Goal: Task Accomplishment & Management: Complete application form

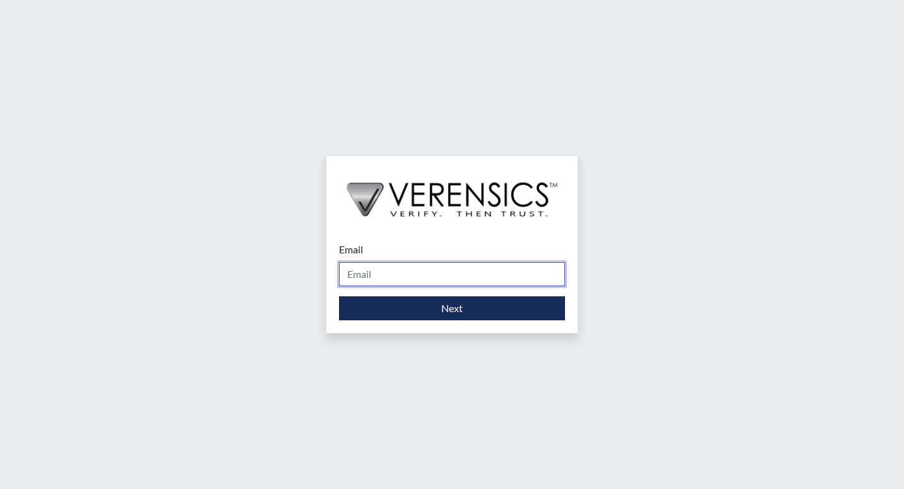
click at [391, 270] on input "Email" at bounding box center [452, 274] width 226 height 24
type input "Randall.collis@gdc.ga.gov"
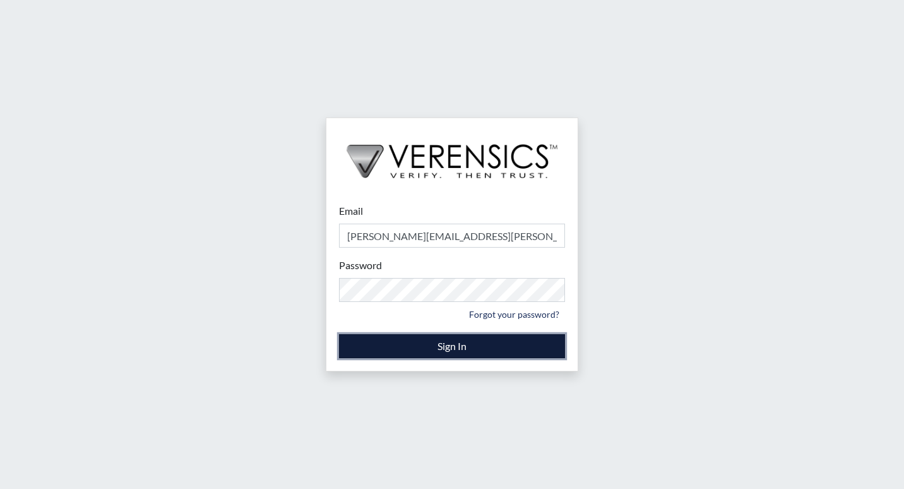
click at [400, 341] on button "Sign In" at bounding box center [452, 346] width 226 height 24
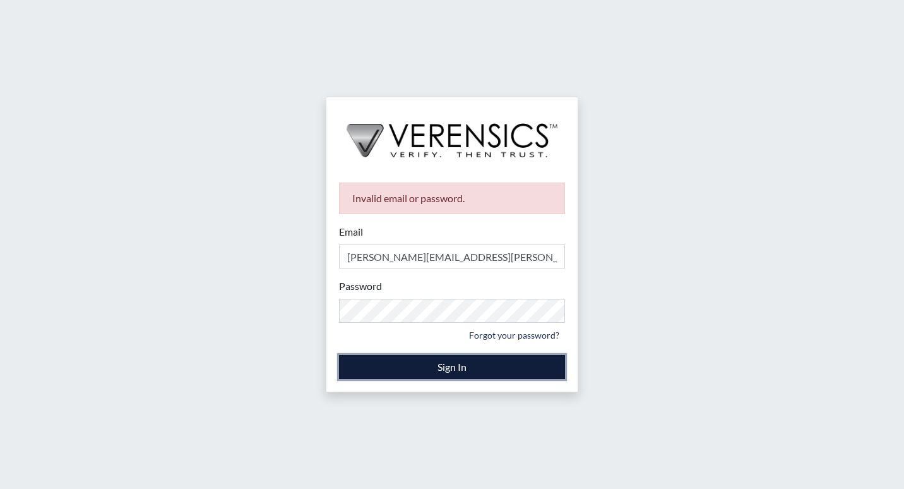
click at [540, 371] on button "Sign In" at bounding box center [452, 367] width 226 height 24
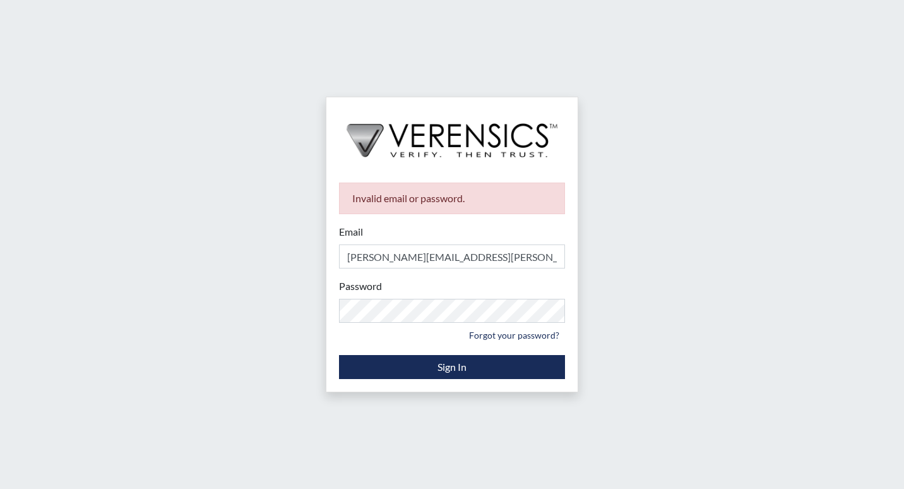
click at [316, 121] on div "Invalid email or password. Email Randall.collis@gdc.ga.gov Please provide your …" at bounding box center [452, 244] width 904 height 489
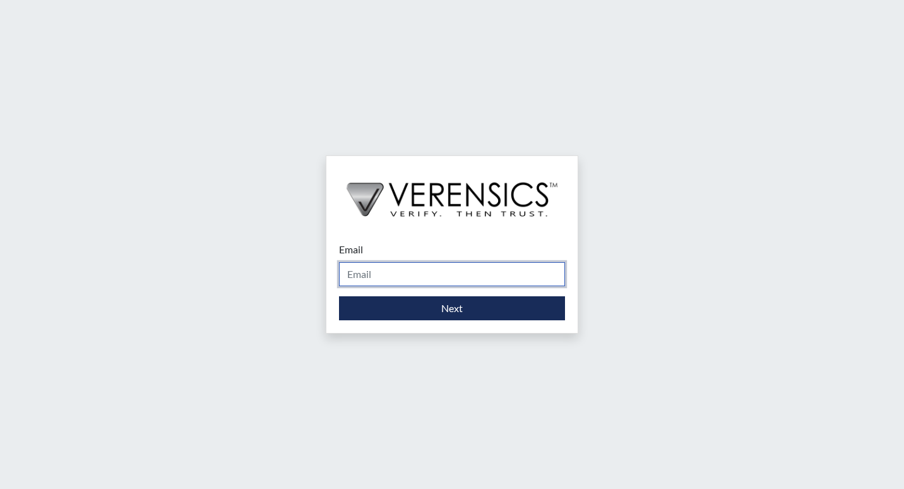
click at [347, 276] on input "Email" at bounding box center [452, 274] width 226 height 24
drag, startPoint x: 589, startPoint y: 488, endPoint x: 569, endPoint y: 472, distance: 25.6
click at [569, 472] on div "Email [PERSON_NAME]. Please provide your email address. Next" at bounding box center [452, 244] width 904 height 489
click at [411, 278] on input "[PERSON_NAME]." at bounding box center [452, 274] width 226 height 24
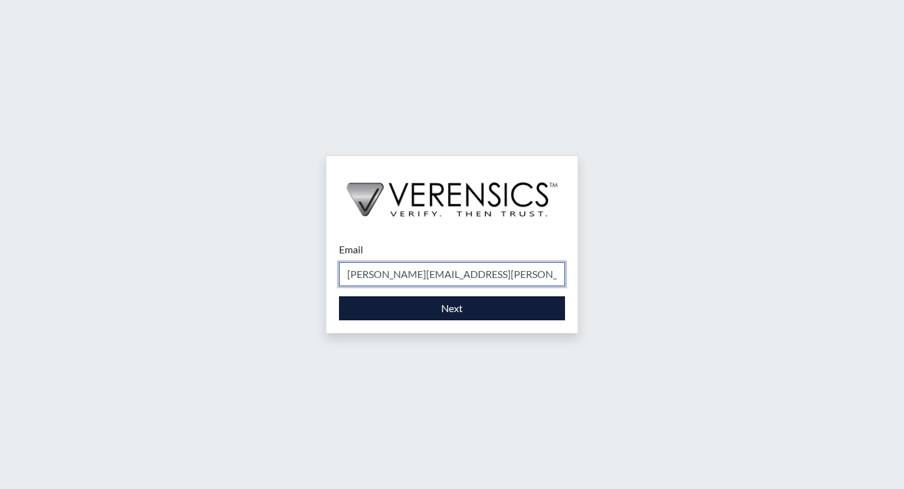
type input "[PERSON_NAME][EMAIL_ADDRESS][PERSON_NAME][DOMAIN_NAME]"
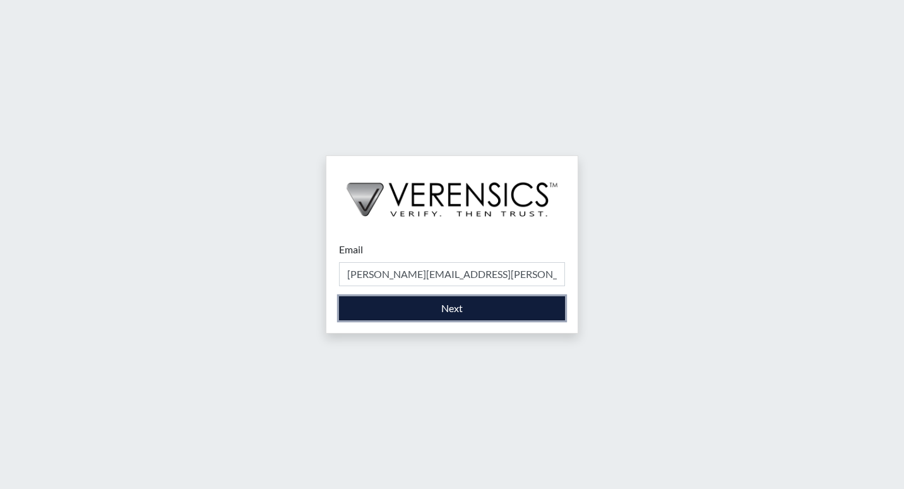
click at [417, 300] on button "Next" at bounding box center [452, 308] width 226 height 24
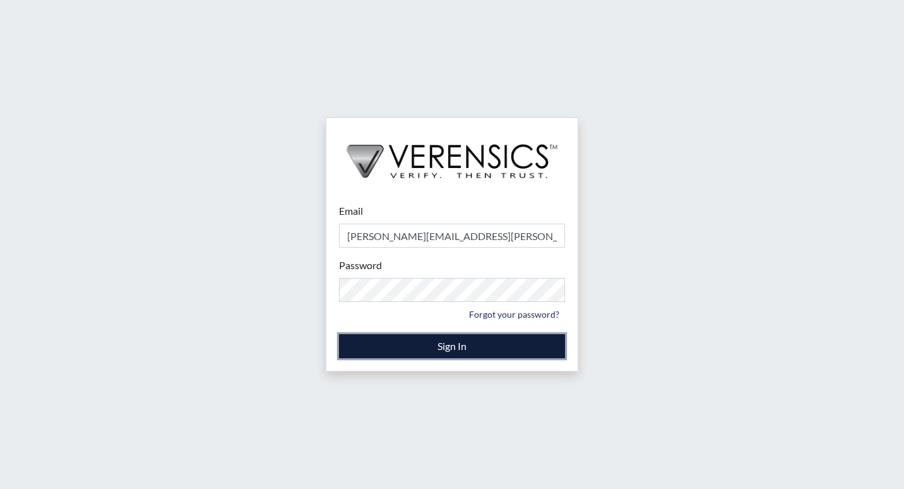
click at [361, 347] on button "Sign In" at bounding box center [452, 346] width 226 height 24
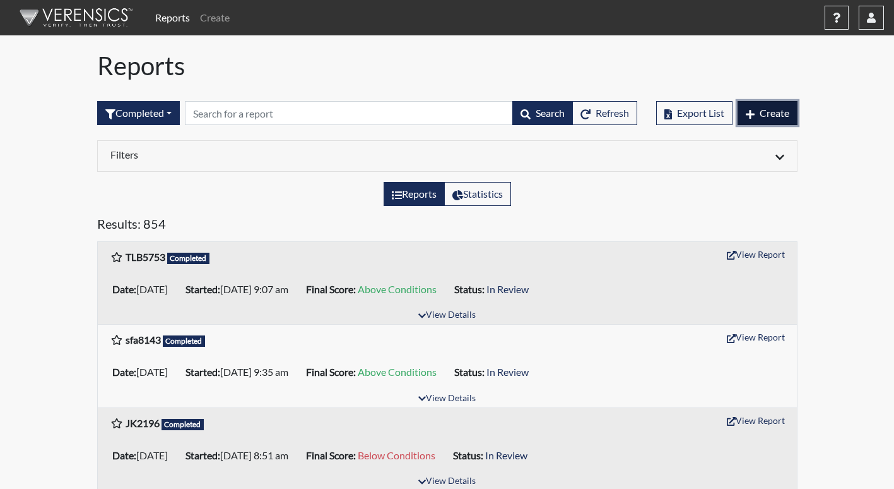
click at [757, 119] on button "Create" at bounding box center [768, 113] width 60 height 24
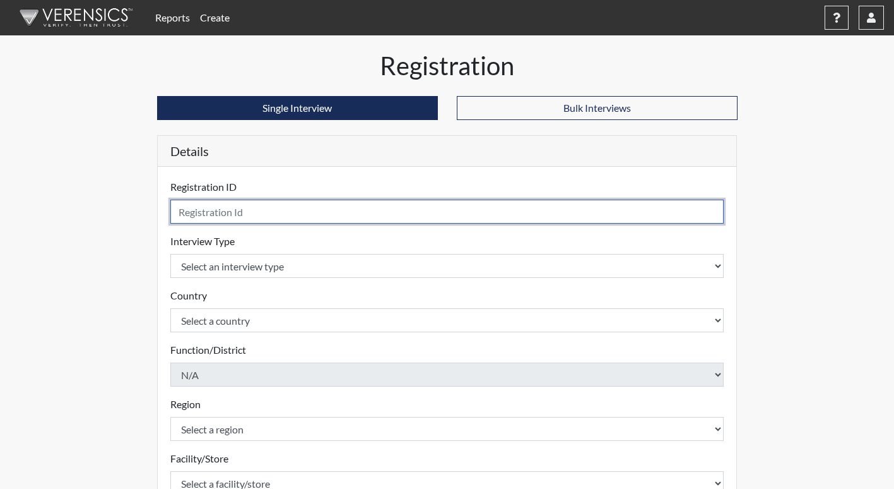
click at [310, 206] on input "text" at bounding box center [447, 211] width 554 height 24
type input "CP3248"
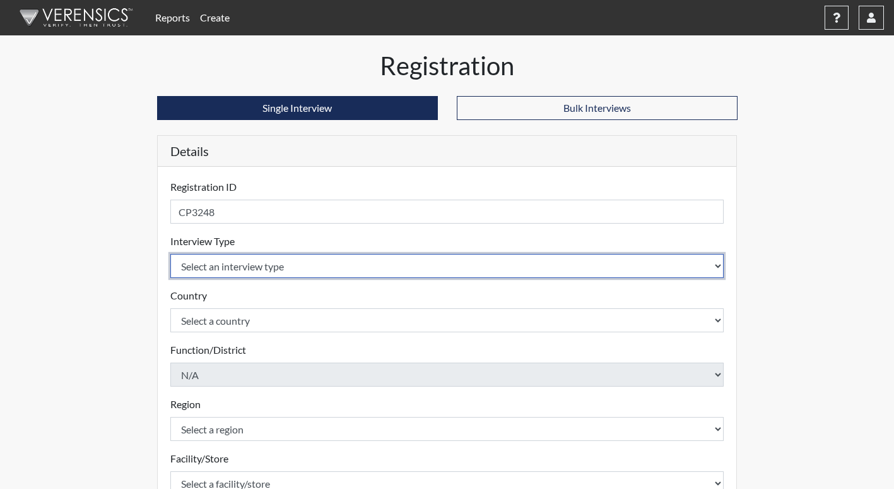
click at [287, 269] on select "Select an interview type Corrections Pre-Employment" at bounding box center [447, 266] width 554 height 24
select select "ff733e93-e1bf-11ea-9c9f-0eff0cf7eb8f"
click at [170, 254] on select "Select an interview type Corrections Pre-Employment" at bounding box center [447, 266] width 554 height 24
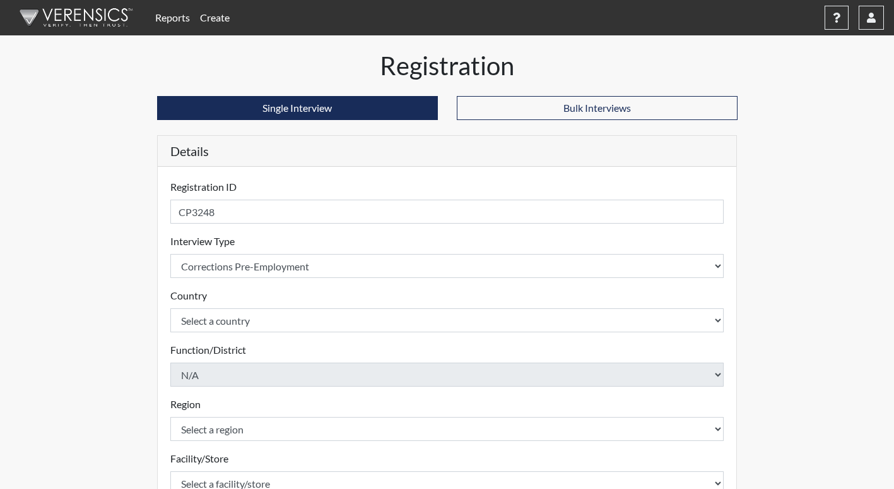
click at [276, 288] on div "Country Select a country [GEOGRAPHIC_DATA] [GEOGRAPHIC_DATA] Please select a co…" at bounding box center [447, 310] width 554 height 44
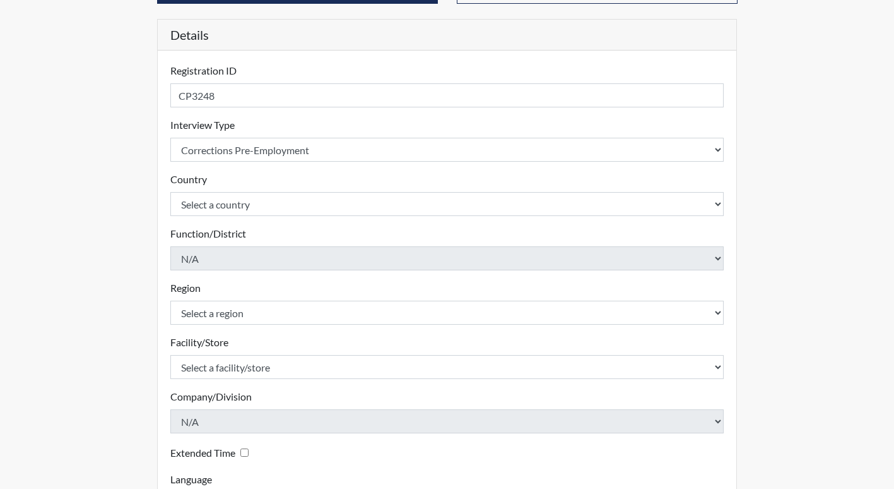
scroll to position [126, 0]
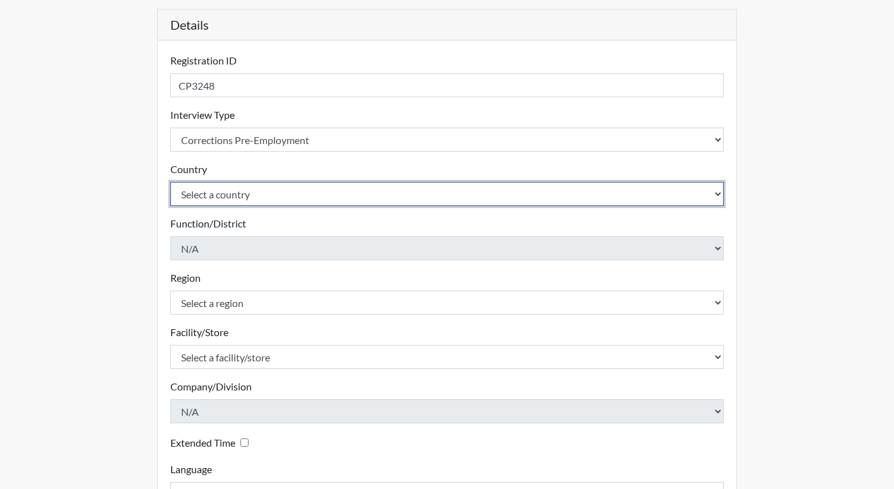
click at [266, 196] on select "Select a country [GEOGRAPHIC_DATA] [GEOGRAPHIC_DATA]" at bounding box center [447, 194] width 554 height 24
select select "united-states-of-[GEOGRAPHIC_DATA]"
click at [170, 182] on select "Select a country [GEOGRAPHIC_DATA] [GEOGRAPHIC_DATA]" at bounding box center [447, 194] width 554 height 24
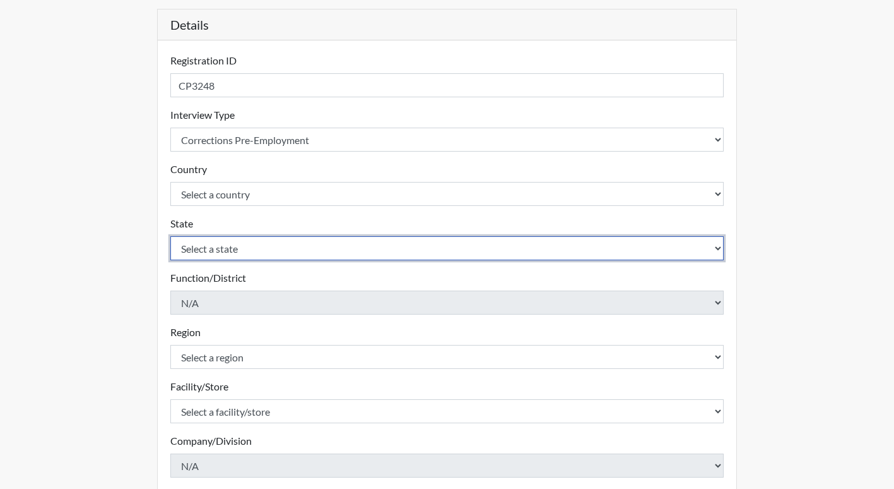
click at [238, 251] on select "Select a state [US_STATE] [US_STATE] [US_STATE] [US_STATE] [US_STATE] [US_STATE…" at bounding box center [447, 248] width 554 height 24
select select "GA"
click at [206, 247] on select "Select a state [US_STATE] [US_STATE] [US_STATE] [US_STATE] [US_STATE] [US_STATE…" at bounding box center [447, 248] width 554 height 24
click at [170, 236] on select "Select a state [US_STATE] [US_STATE] [US_STATE] [US_STATE] [US_STATE] [US_STATE…" at bounding box center [447, 248] width 554 height 24
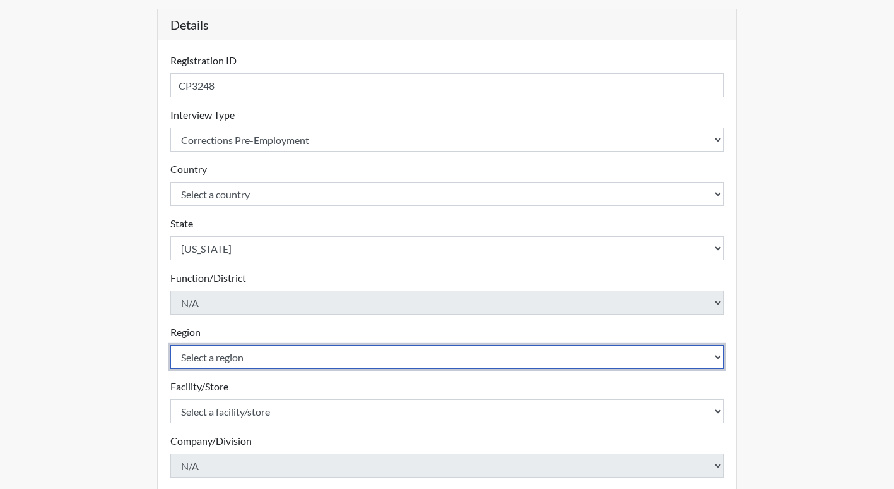
click at [254, 352] on select "Select a region [GEOGRAPHIC_DATA]" at bounding box center [447, 357] width 554 height 24
select select "8bdab1f8-09d2-48bf-ae6d-f2dae3084107"
click at [170, 345] on select "Select a region [GEOGRAPHIC_DATA]" at bounding box center [447, 357] width 554 height 24
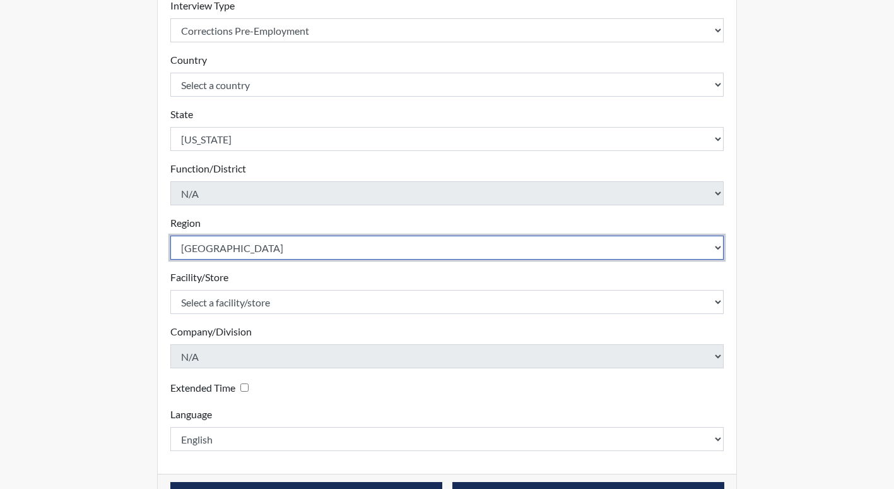
scroll to position [252, 0]
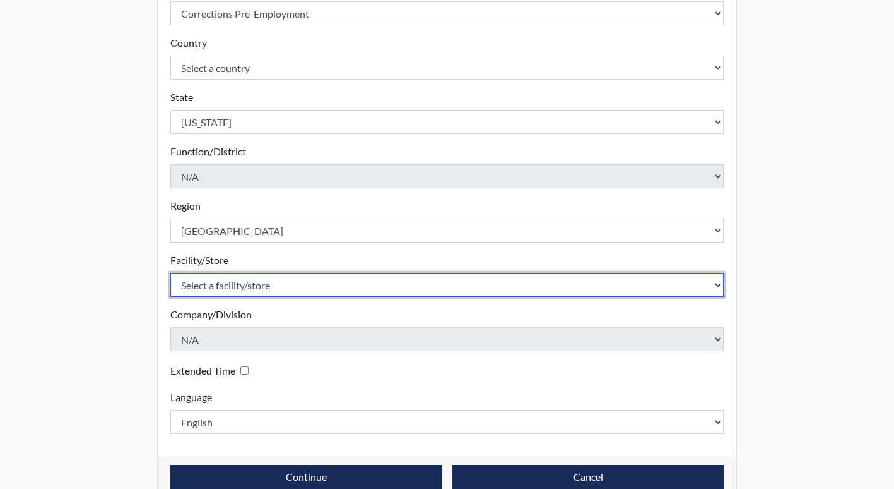
click at [271, 283] on select "Select a facility/store [GEOGRAPHIC_DATA] [PERSON_NAME] [PERSON_NAME] Unit Metr…" at bounding box center [447, 285] width 554 height 24
select select "7e5199b6-1185-430d-867f-51499ff1b23d"
click at [170, 273] on select "Select a facility/store [GEOGRAPHIC_DATA] [PERSON_NAME] [PERSON_NAME] Unit Metr…" at bounding box center [447, 285] width 554 height 24
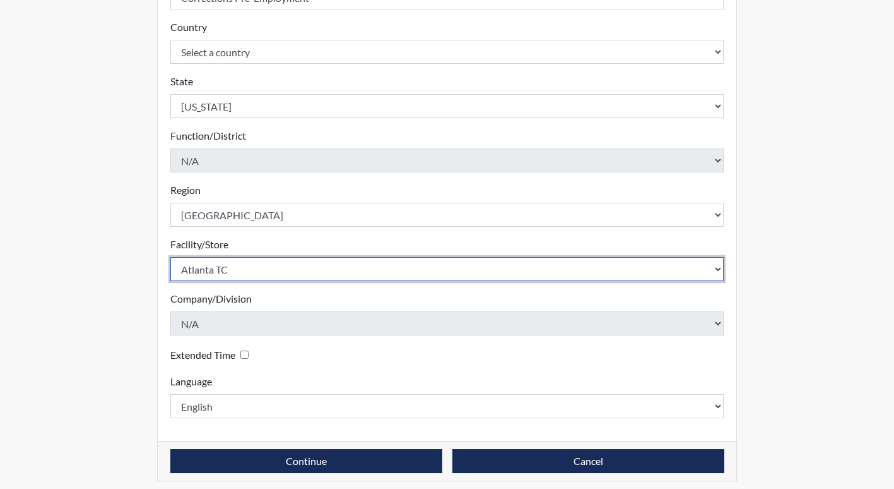
scroll to position [276, 0]
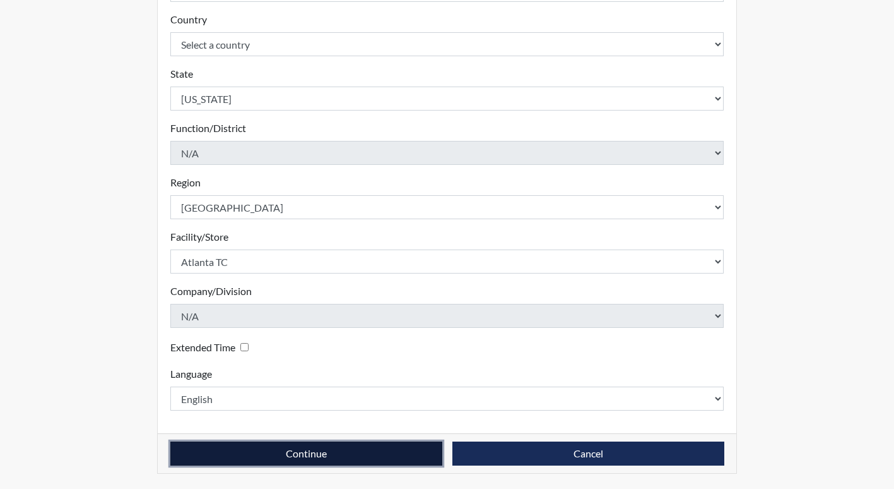
click at [284, 446] on button "Continue" at bounding box center [306, 453] width 272 height 24
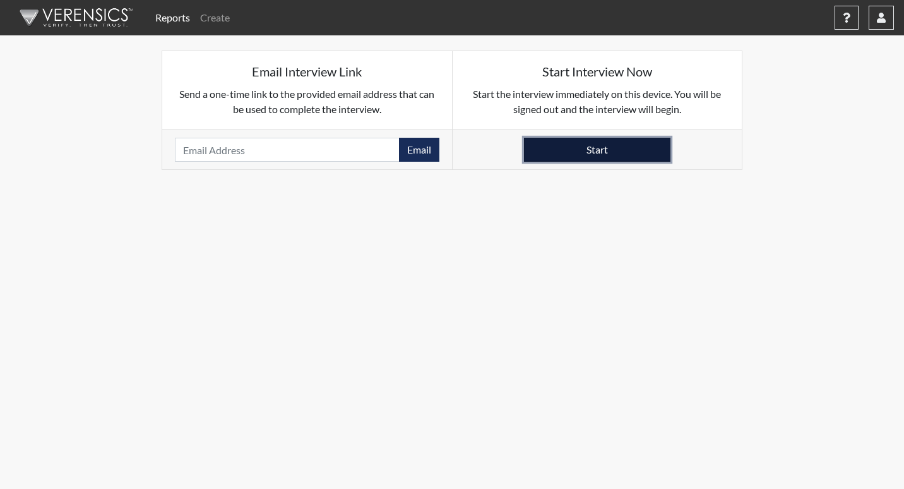
click at [637, 150] on button "Start" at bounding box center [597, 150] width 146 height 24
